Goal: Entertainment & Leisure: Browse casually

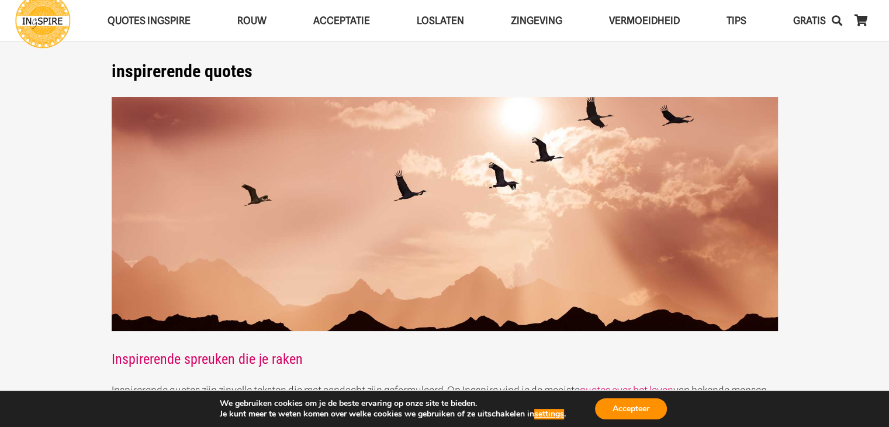
drag, startPoint x: 889, startPoint y: 45, endPoint x: 884, endPoint y: 72, distance: 27.2
click at [884, 72] on section "inspirerende quotes Inspirerende spreuken die je raken Inspirerende quotes zijn…" at bounding box center [444, 262] width 889 height 524
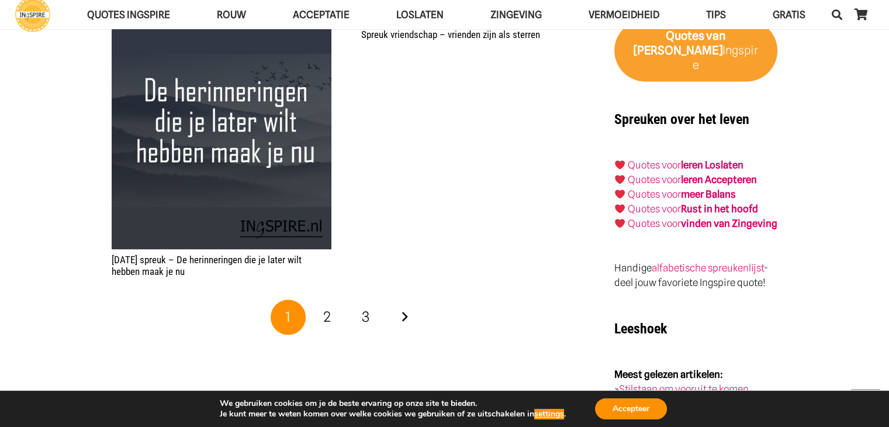
scroll to position [1902, 0]
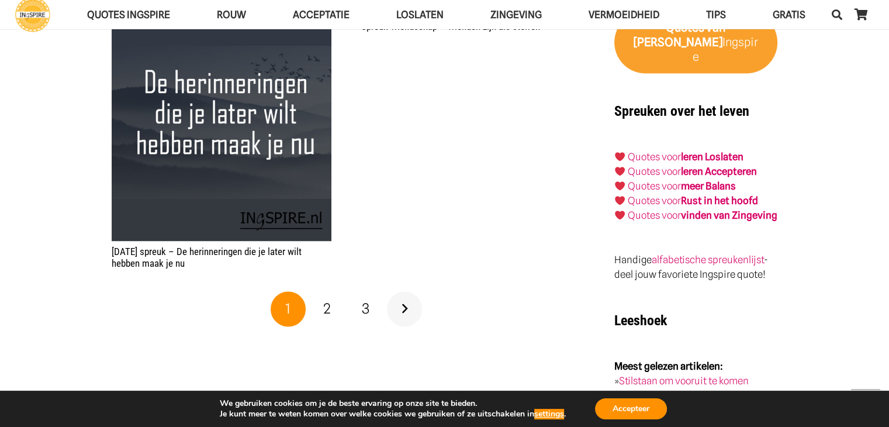
click at [400, 305] on link "Volgende" at bounding box center [404, 308] width 35 height 35
